Goal: Find contact information: Find contact information

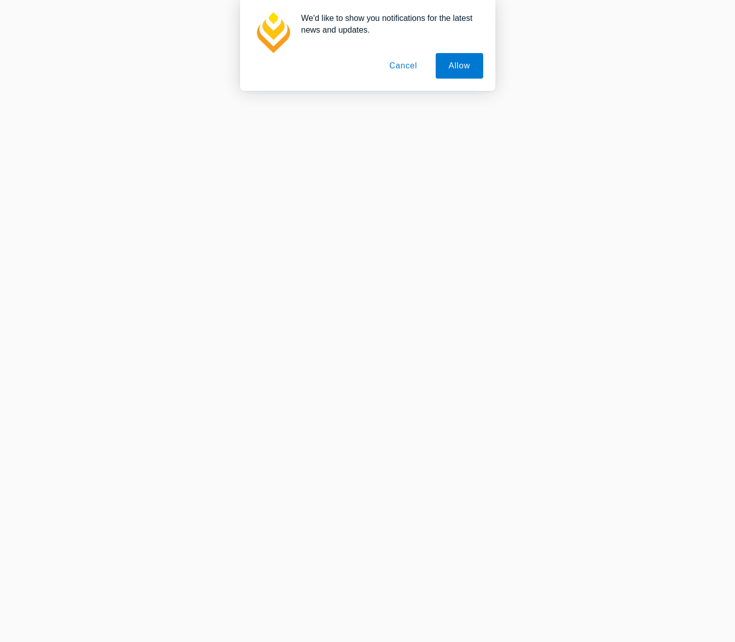
scroll to position [58, 0]
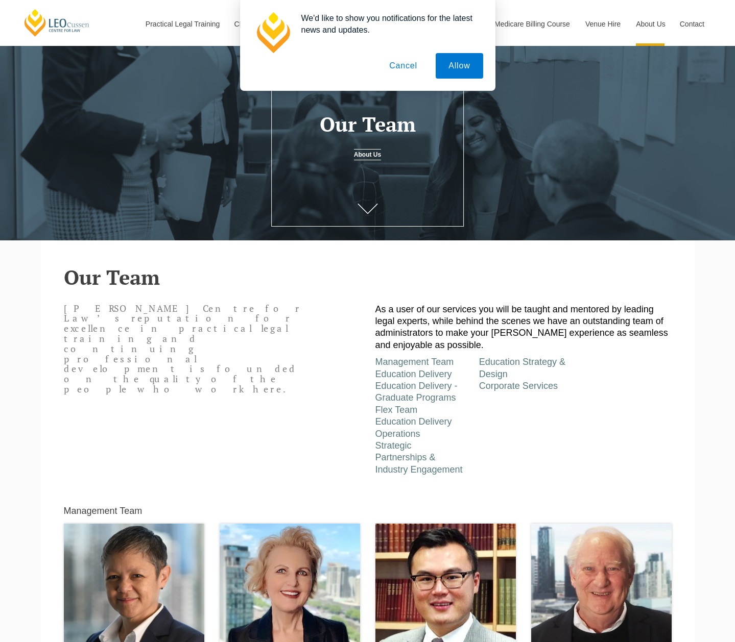
click at [406, 63] on button "Cancel" at bounding box center [403, 66] width 54 height 26
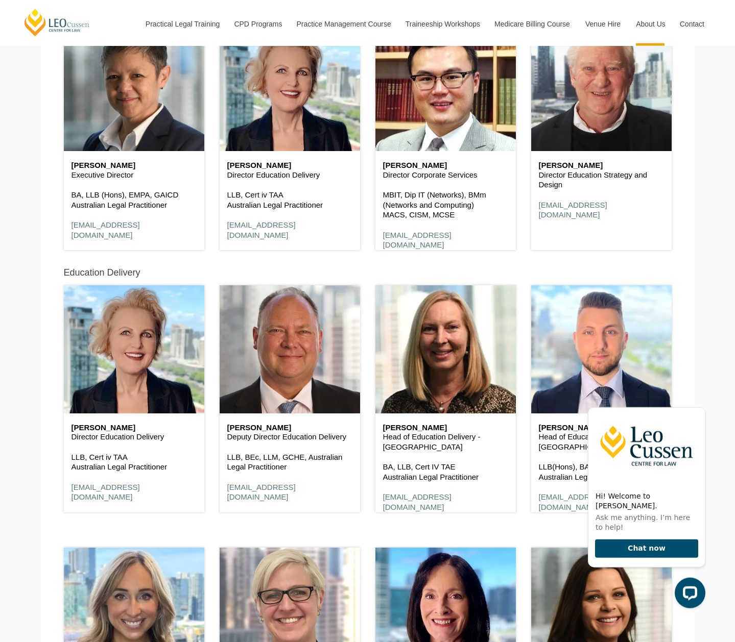
scroll to position [553, 0]
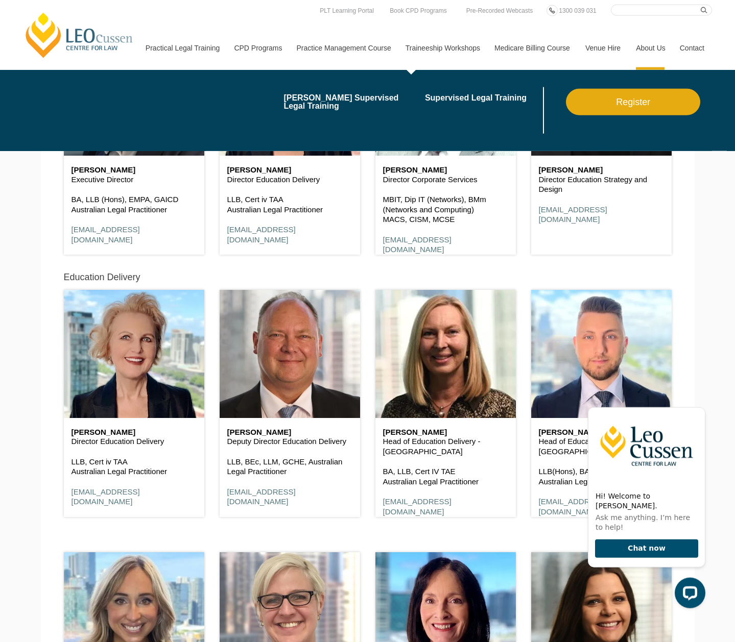
click at [444, 51] on link "Traineeship Workshops" at bounding box center [442, 48] width 89 height 44
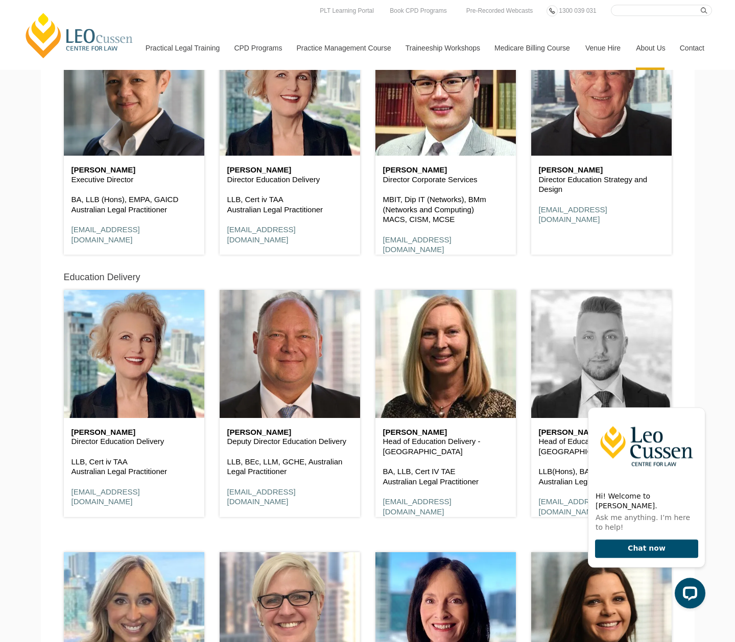
click at [559, 371] on header at bounding box center [601, 354] width 140 height 128
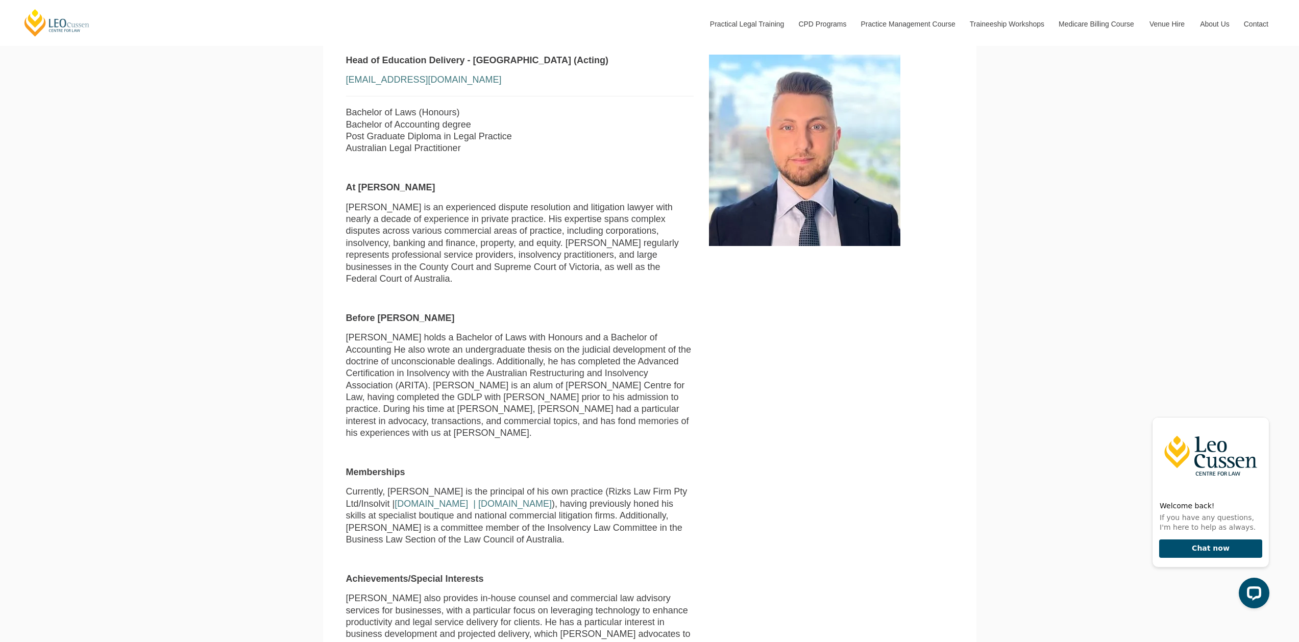
scroll to position [473, 0]
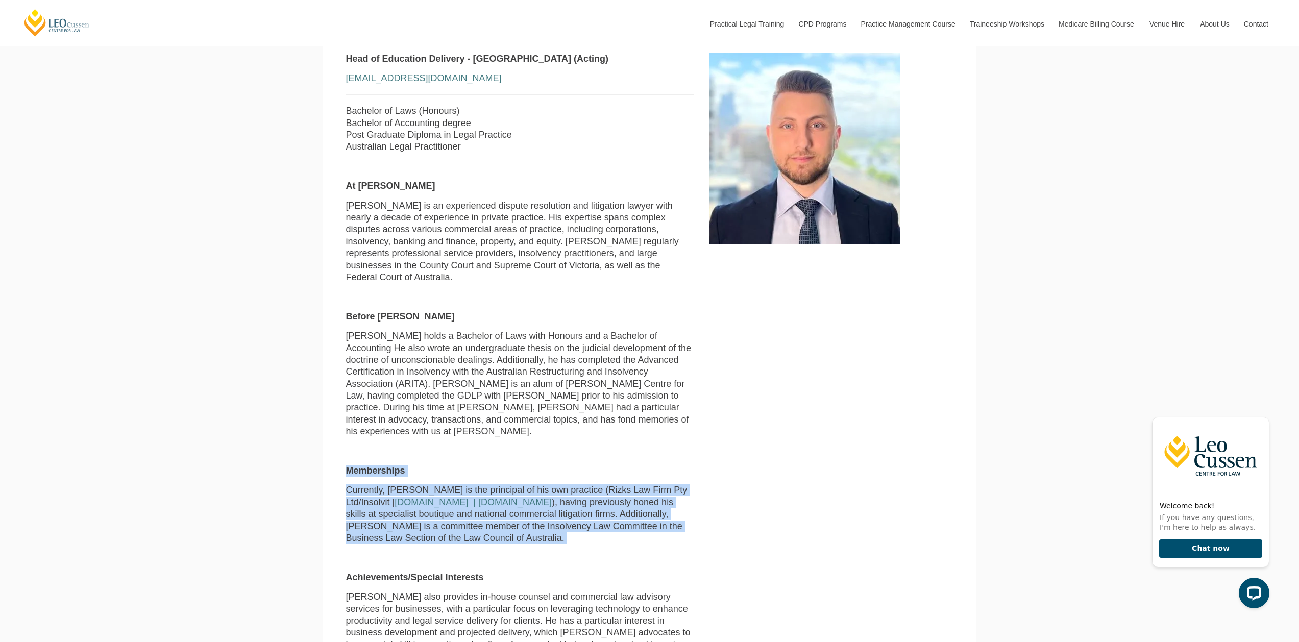
drag, startPoint x: 462, startPoint y: 524, endPoint x: 348, endPoint y: 443, distance: 139.8
click at [348, 444] on div "Head of Education Delivery - VIC (Acting) erizk@leocussen.edu.au Bachelor of La…" at bounding box center [521, 387] width 364 height 669
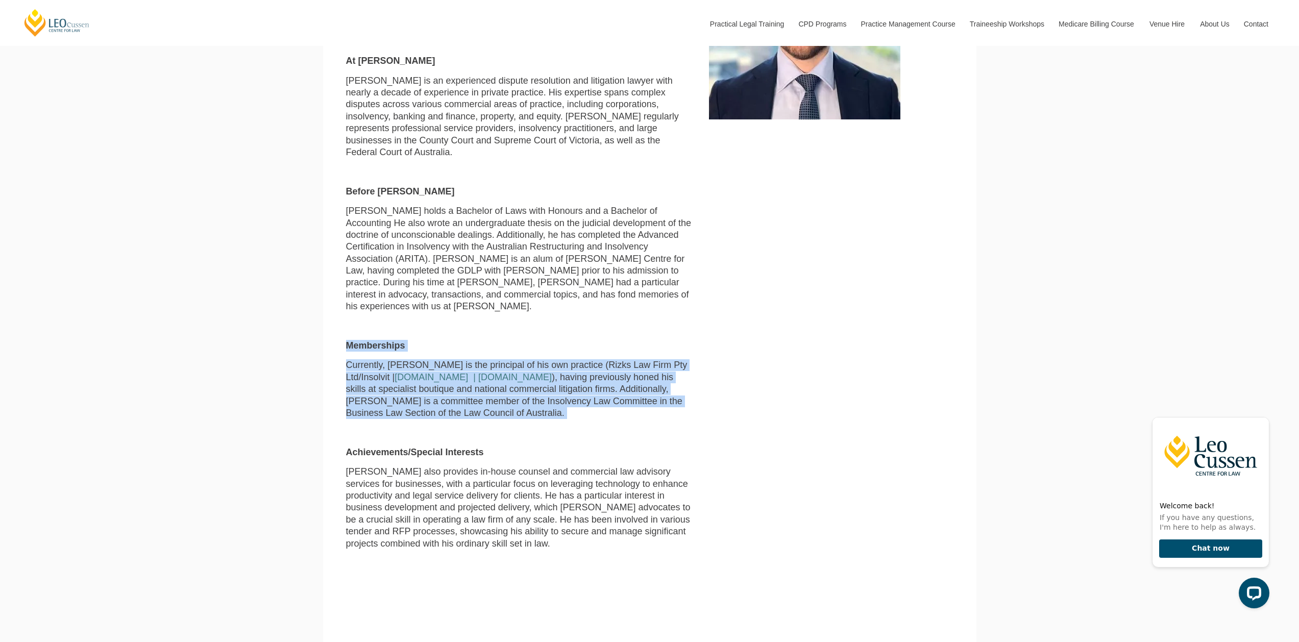
scroll to position [601, 0]
